Goal: Task Accomplishment & Management: Use online tool/utility

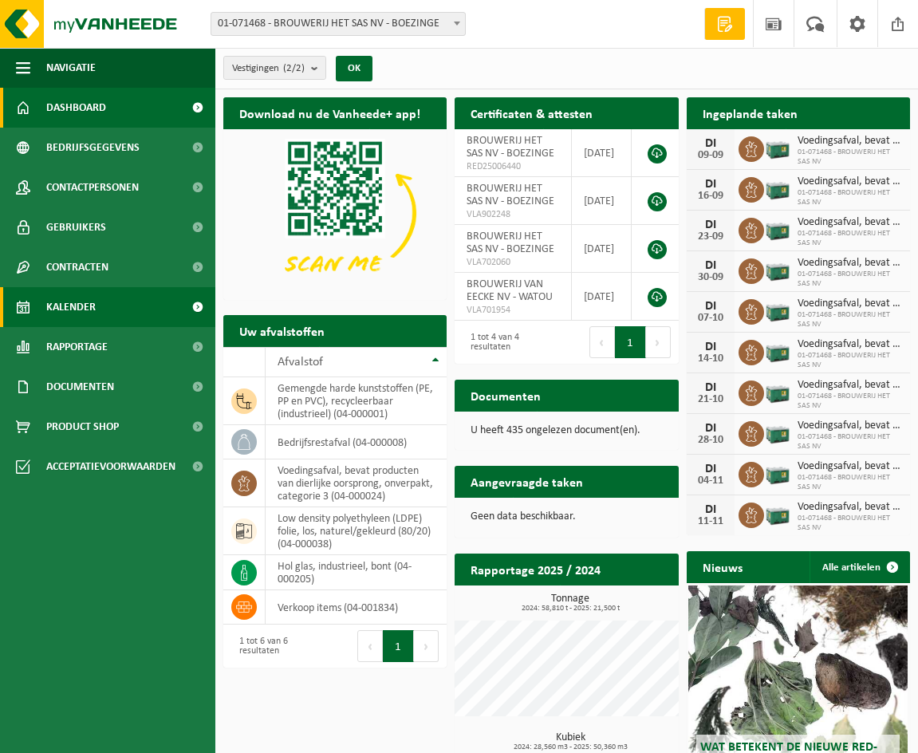
click at [120, 311] on link "Kalender" at bounding box center [107, 307] width 215 height 40
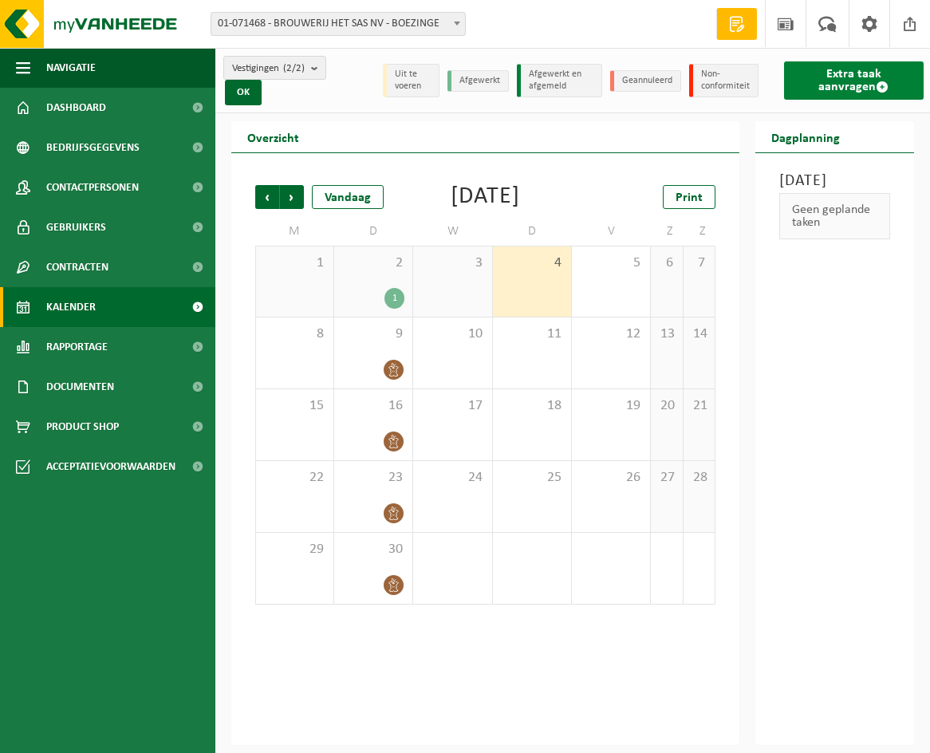
click at [836, 75] on link "Extra taak aanvragen" at bounding box center [854, 80] width 140 height 38
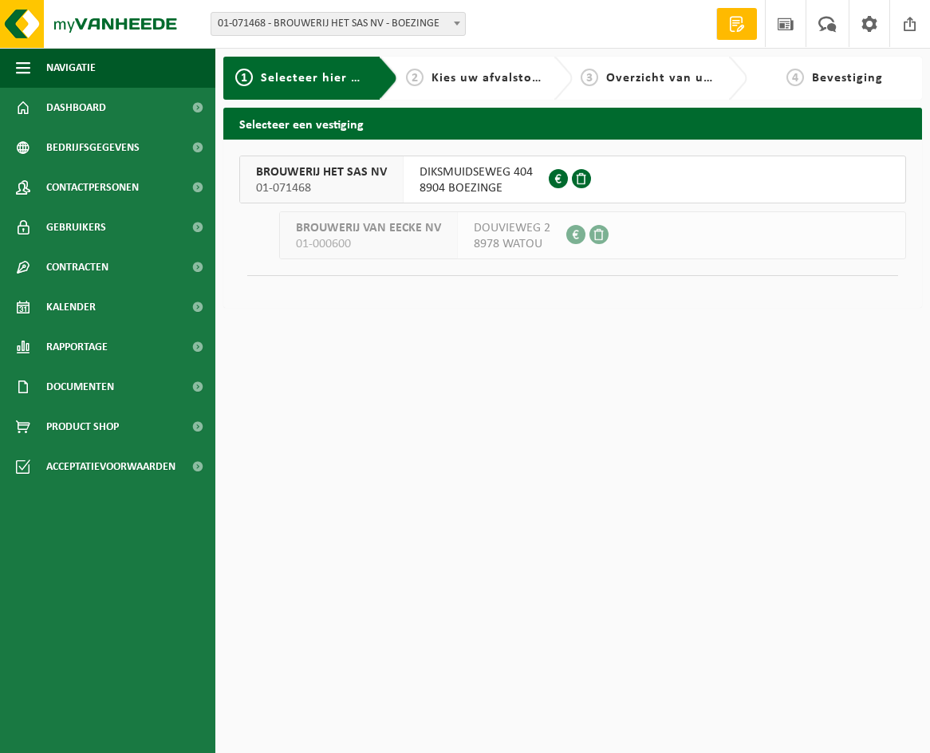
click at [585, 179] on span at bounding box center [581, 178] width 19 height 19
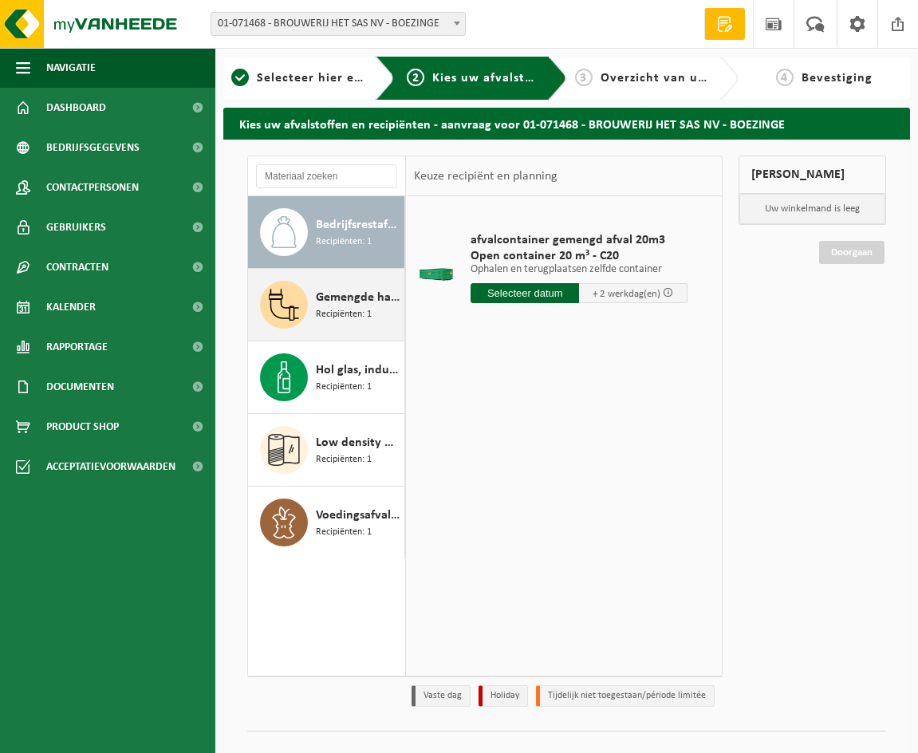
click at [353, 309] on span "Recipiënten: 1" at bounding box center [344, 314] width 56 height 15
